Goal: Browse casually

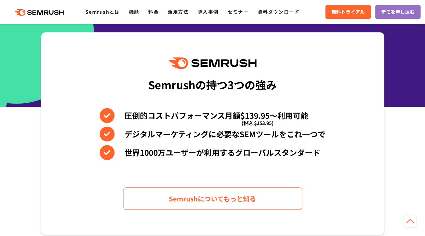
scroll to position [268, 0]
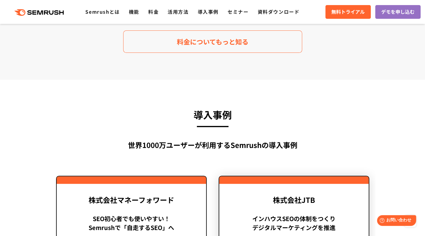
scroll to position [1311, 0]
